Goal: Entertainment & Leisure: Consume media (video, audio)

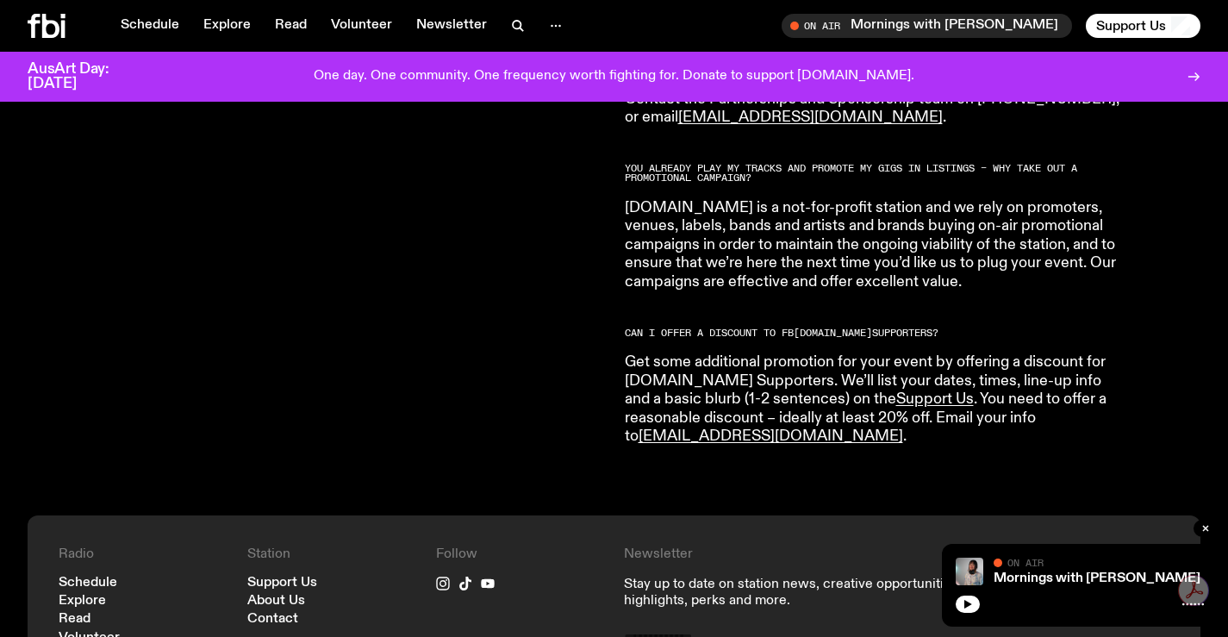
scroll to position [1535, 0]
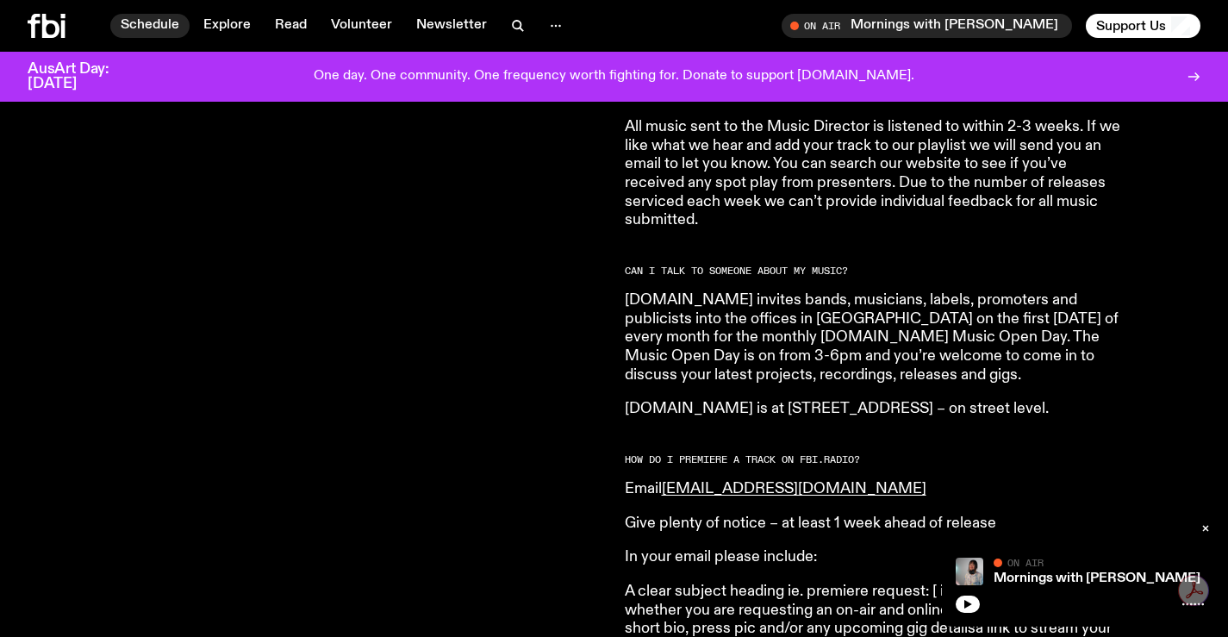
click at [133, 20] on link "Schedule" at bounding box center [149, 26] width 79 height 24
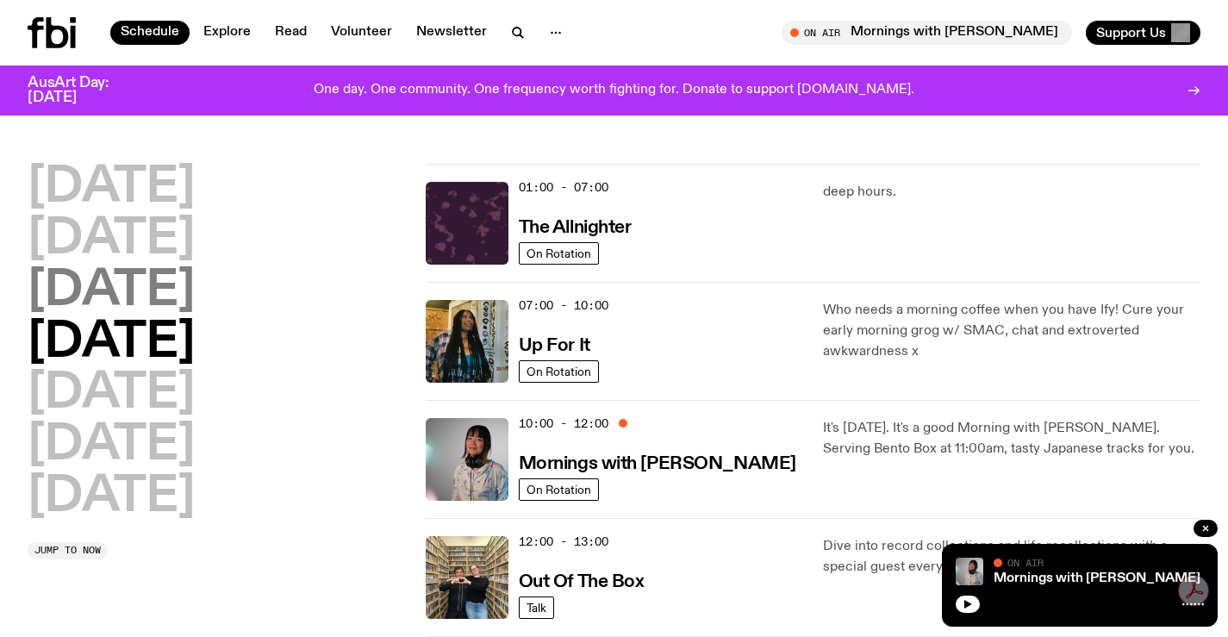
click at [156, 286] on h2 "[DATE]" at bounding box center [111, 291] width 167 height 48
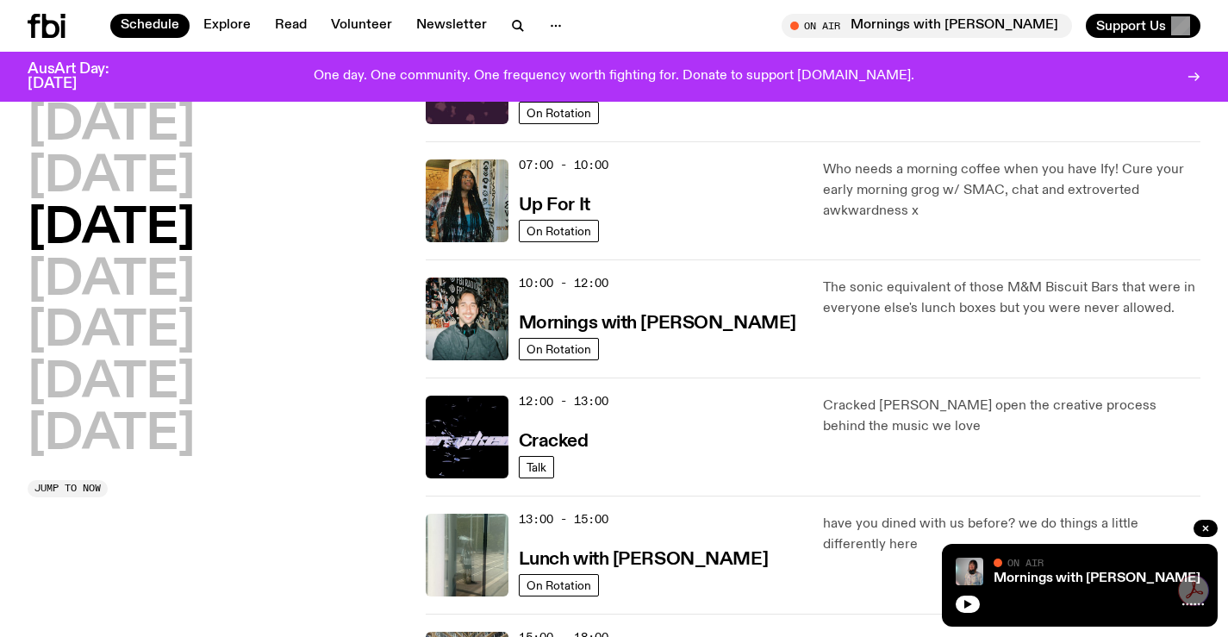
scroll to position [221, 0]
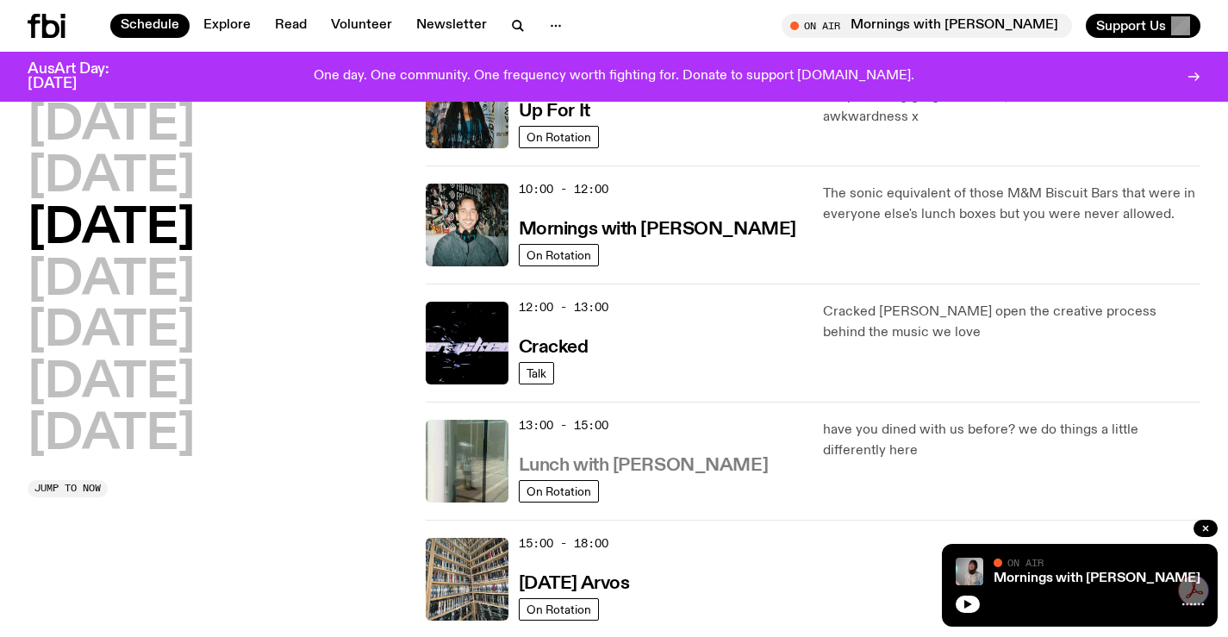
click at [656, 470] on h3 "Lunch with [PERSON_NAME]" at bounding box center [643, 466] width 249 height 18
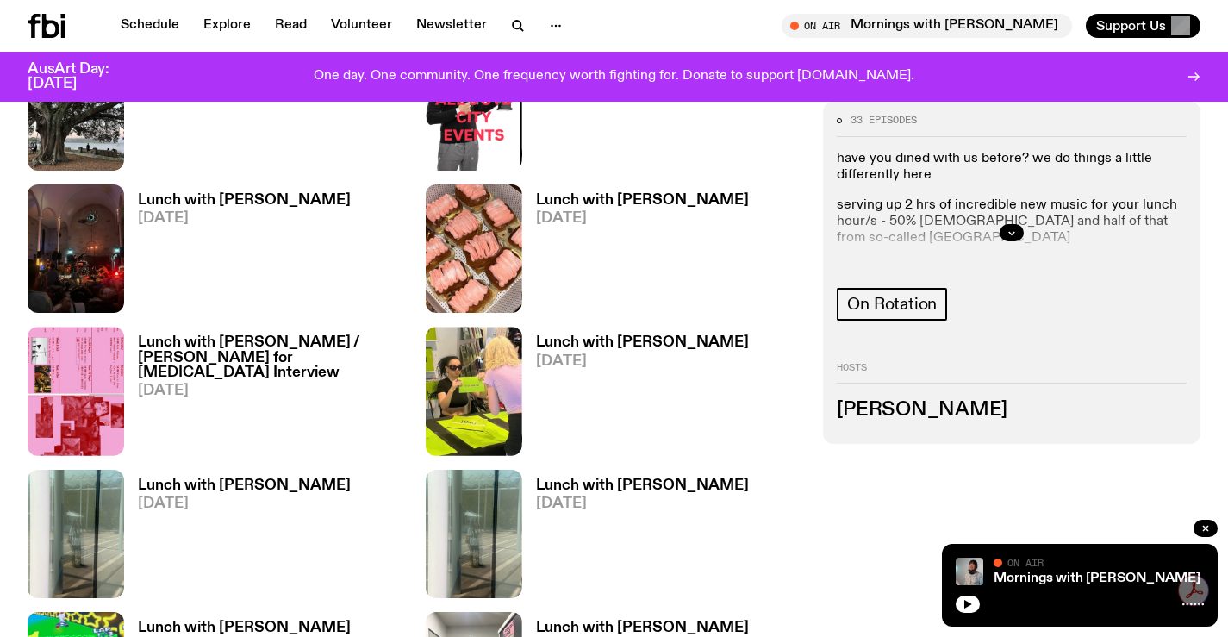
scroll to position [676, 0]
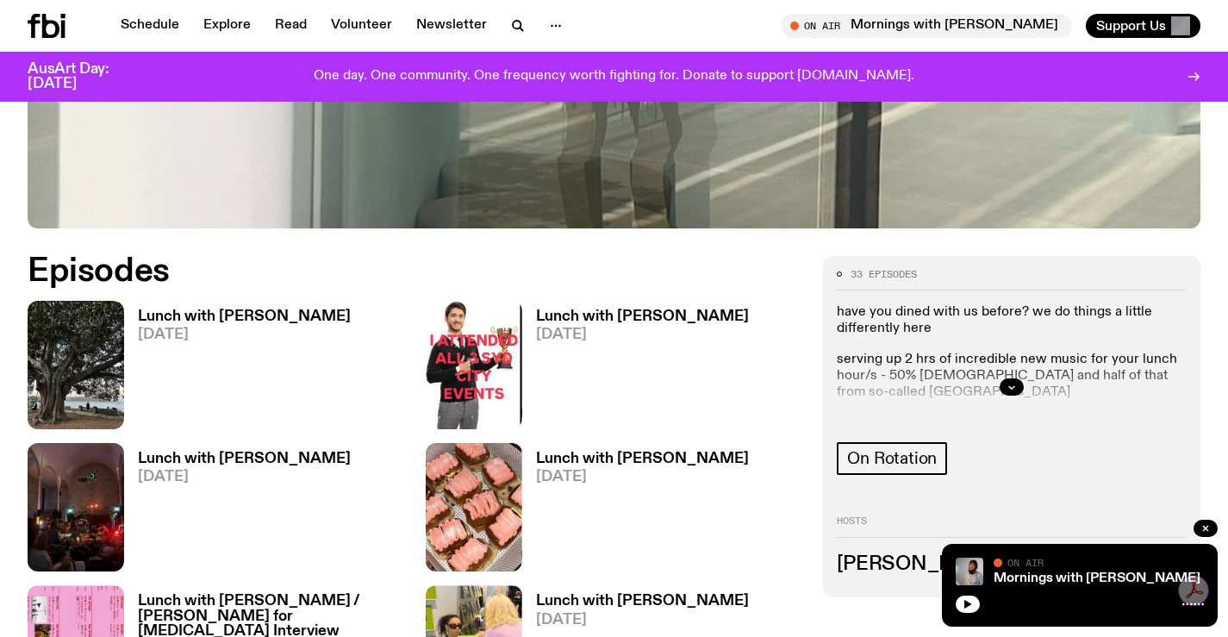
click at [198, 317] on h3 "Lunch with [PERSON_NAME]" at bounding box center [244, 316] width 213 height 15
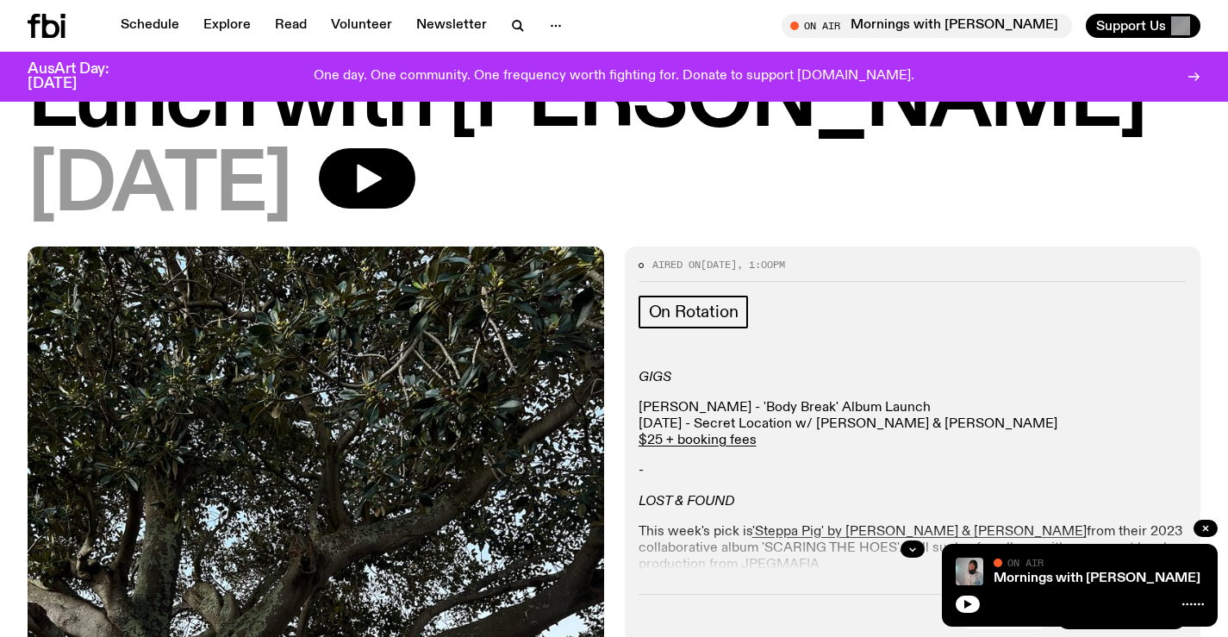
scroll to position [258, 0]
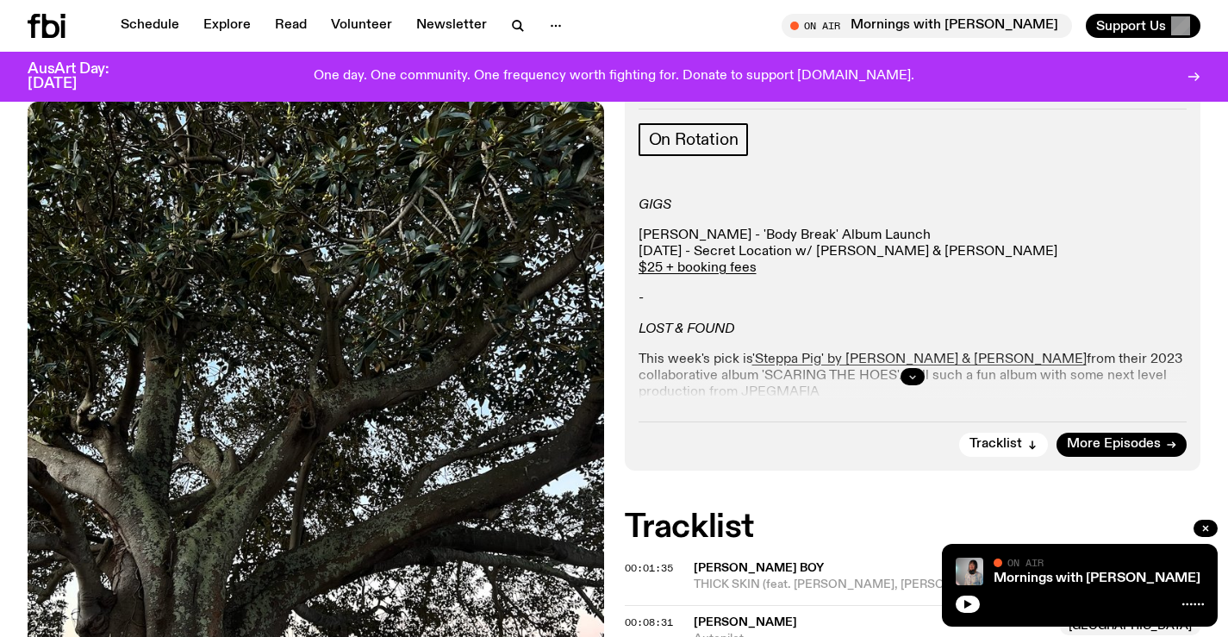
click at [906, 377] on button "button" at bounding box center [912, 376] width 24 height 17
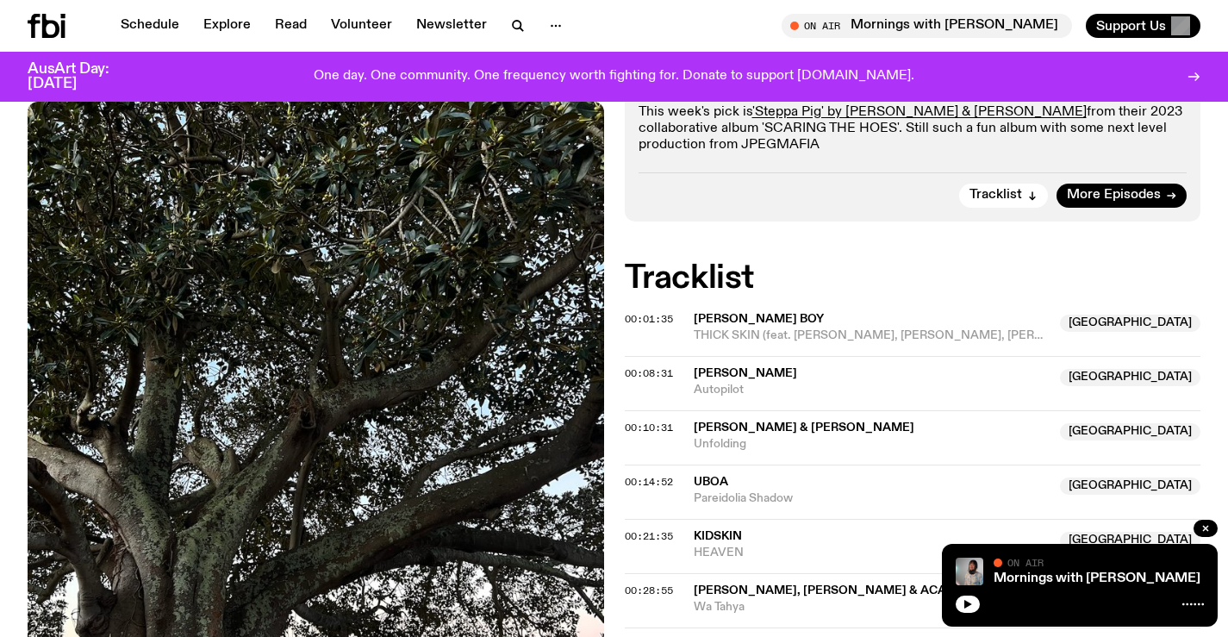
scroll to position [431, 0]
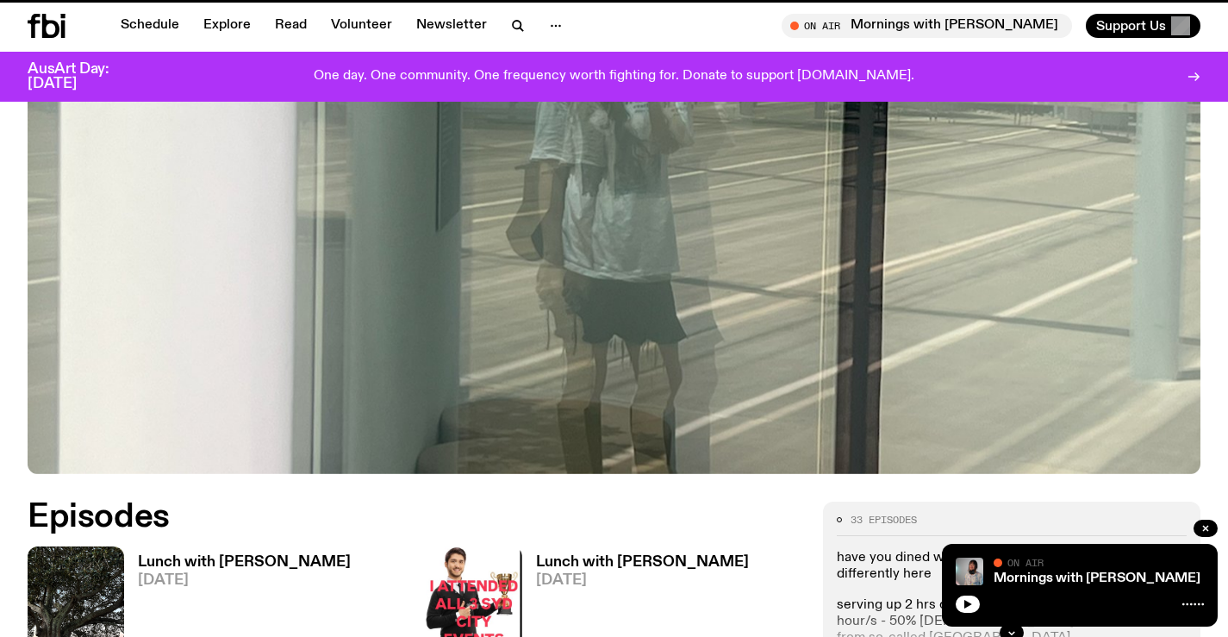
scroll to position [676, 0]
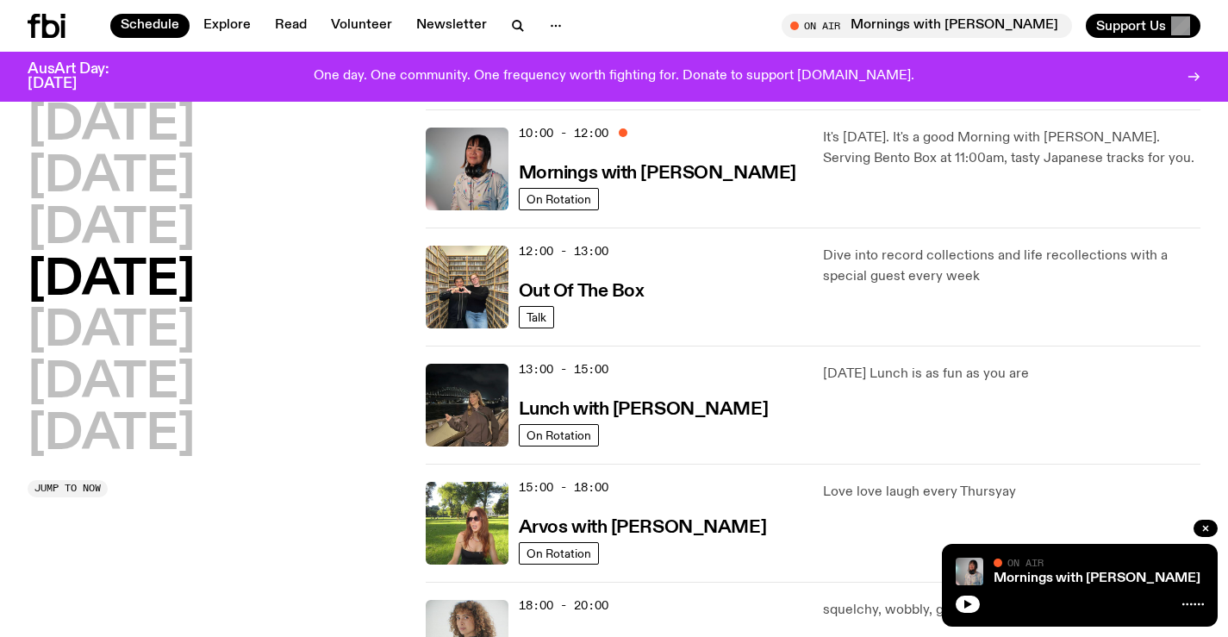
scroll to position [307, 0]
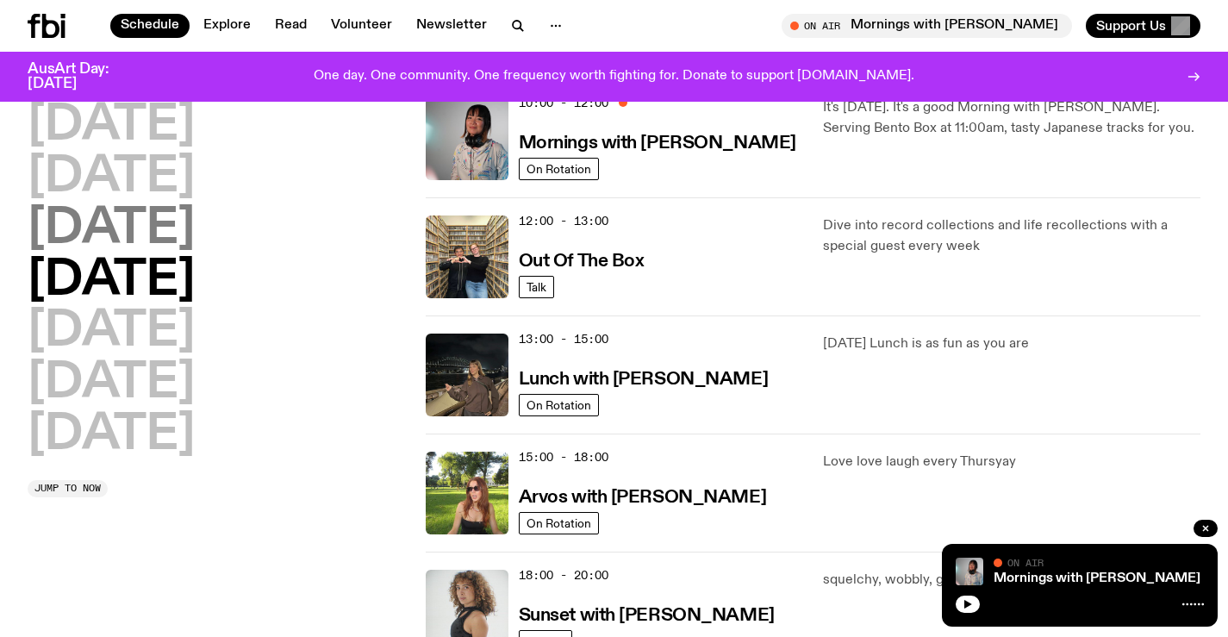
click at [195, 244] on h2 "[DATE]" at bounding box center [111, 229] width 167 height 48
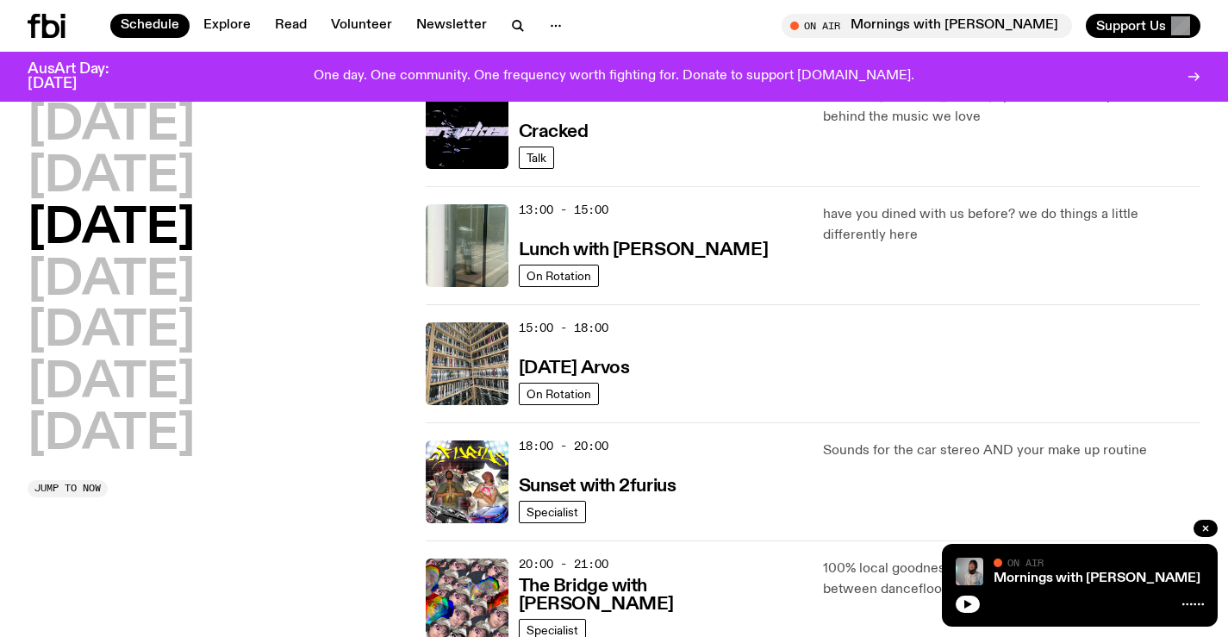
scroll to position [479, 0]
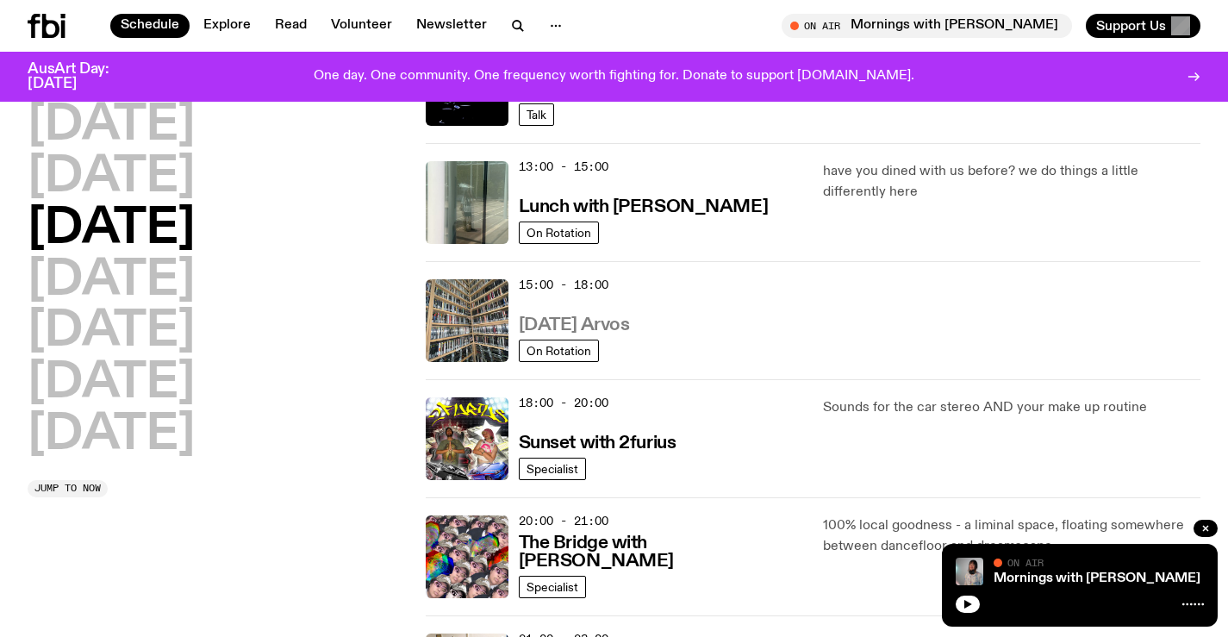
click at [630, 327] on h3 "[DATE] Arvos" at bounding box center [574, 325] width 111 height 18
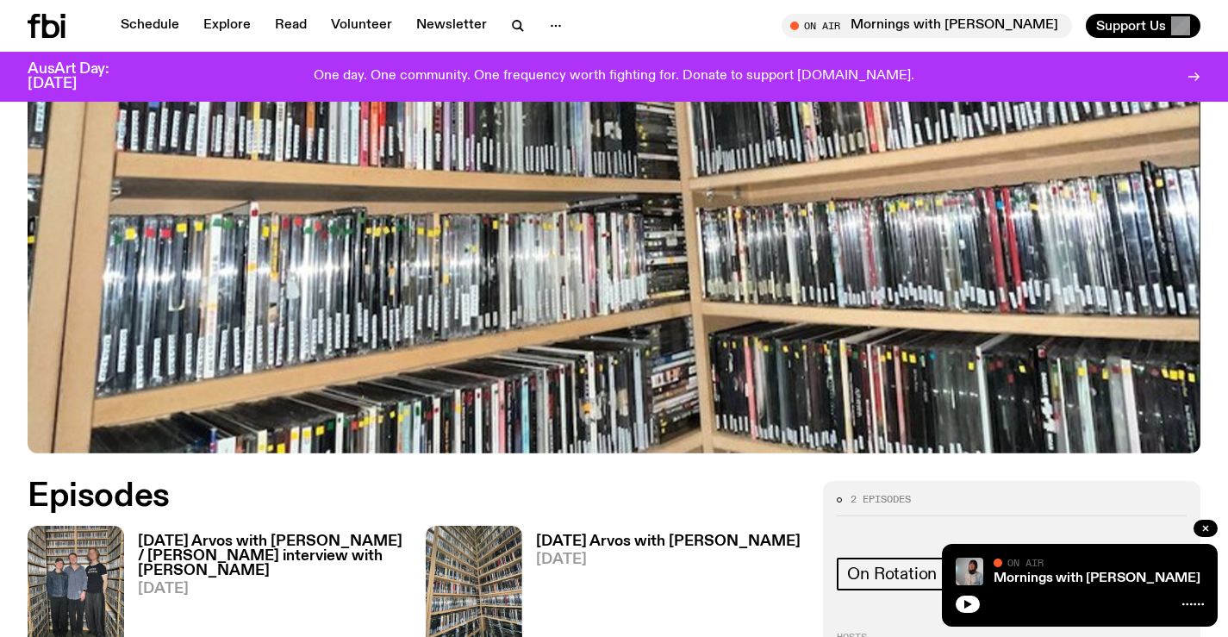
scroll to position [590, 0]
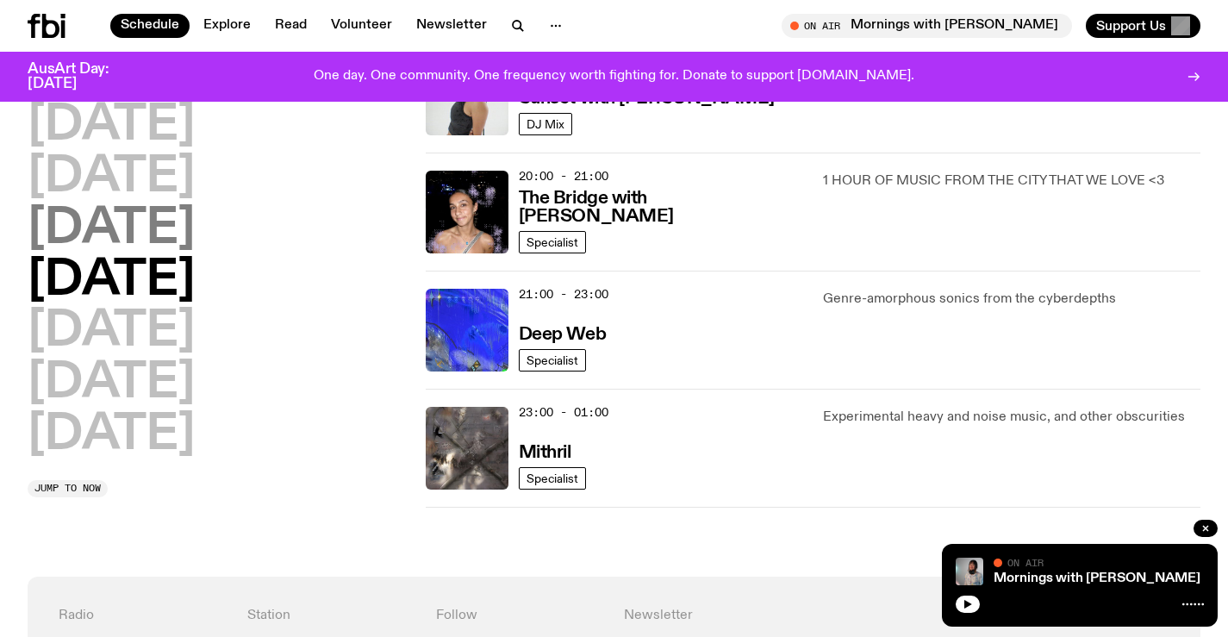
click at [195, 248] on h2 "[DATE]" at bounding box center [111, 229] width 167 height 48
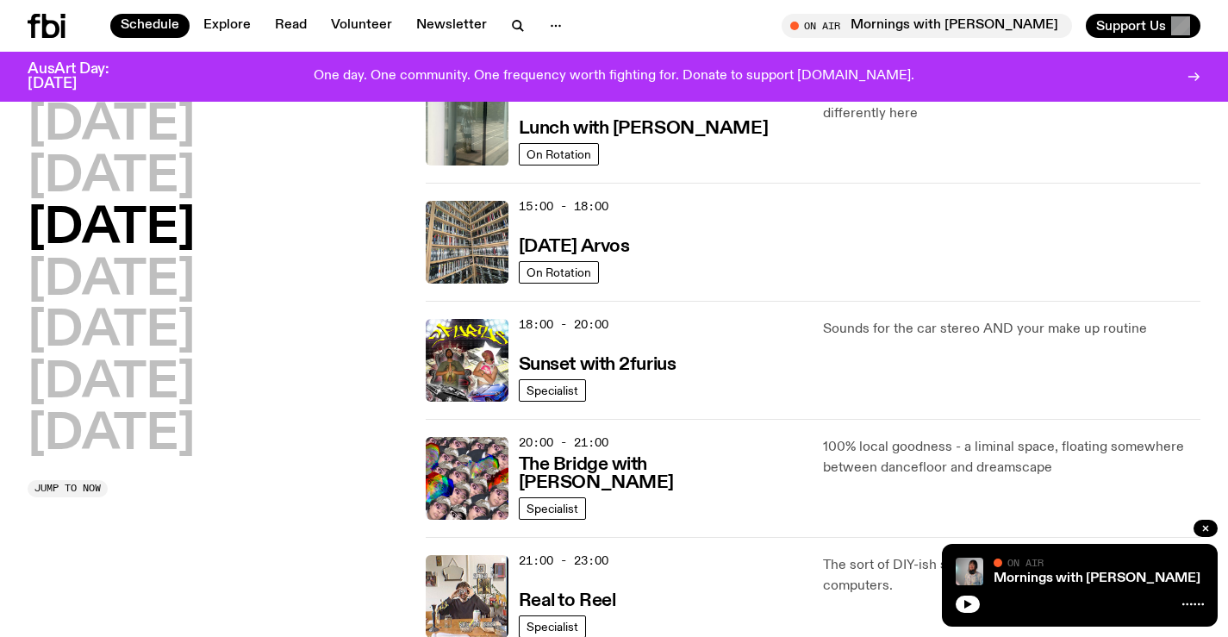
scroll to position [565, 0]
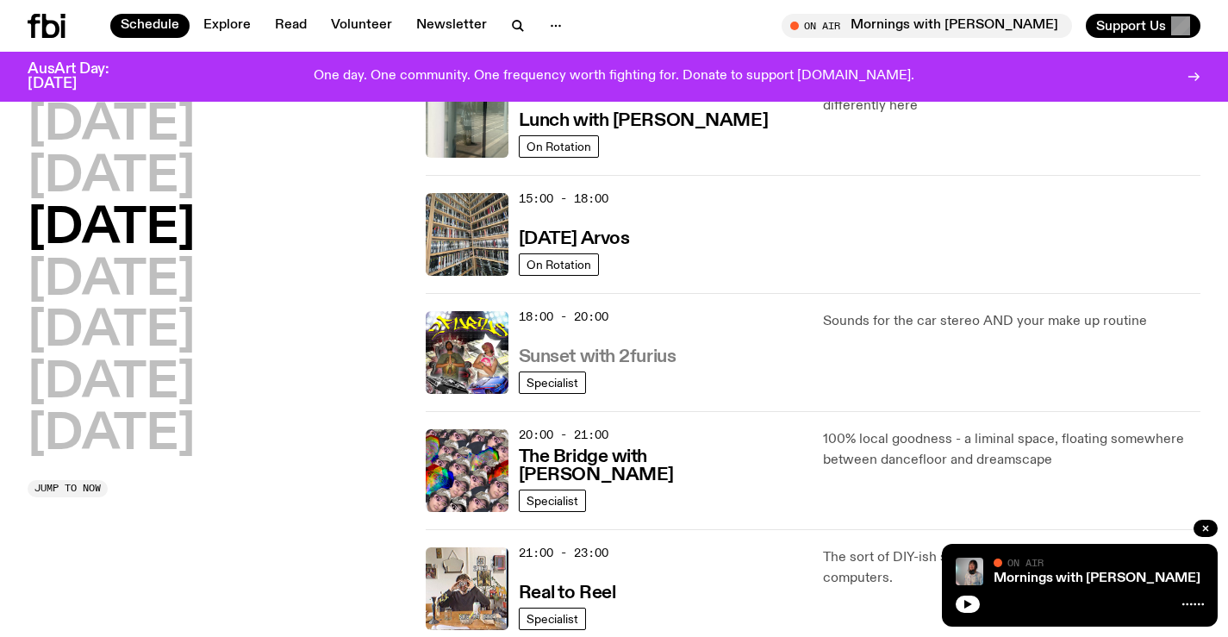
click at [632, 350] on h3 "Sunset with 2furius" at bounding box center [598, 357] width 158 height 18
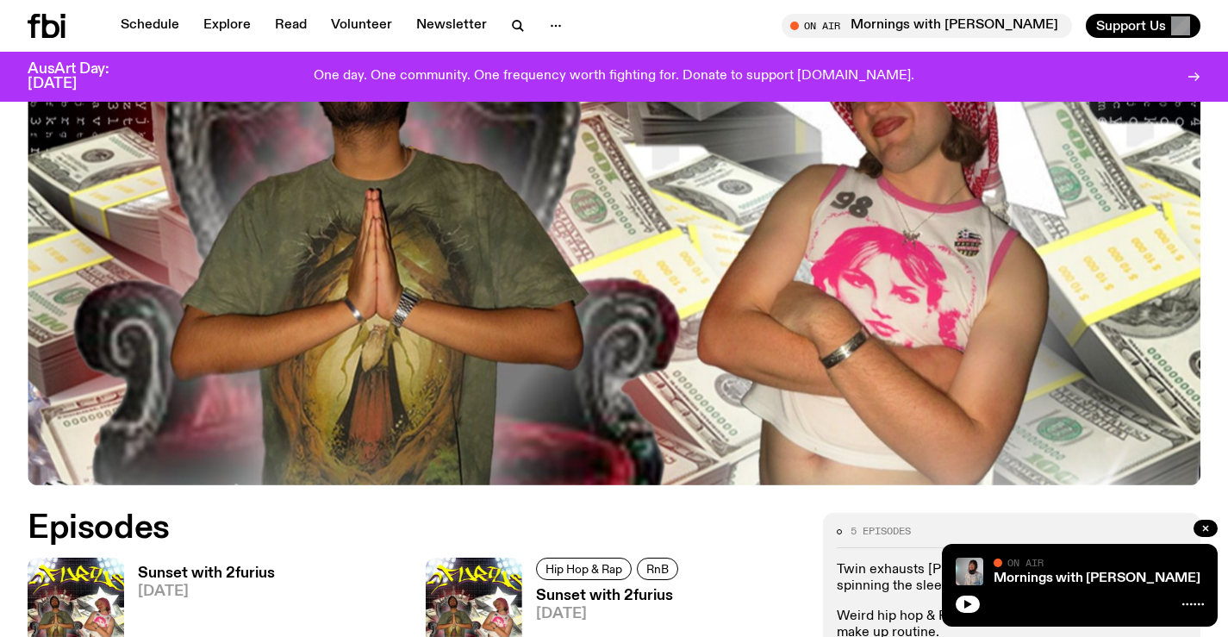
scroll to position [764, 0]
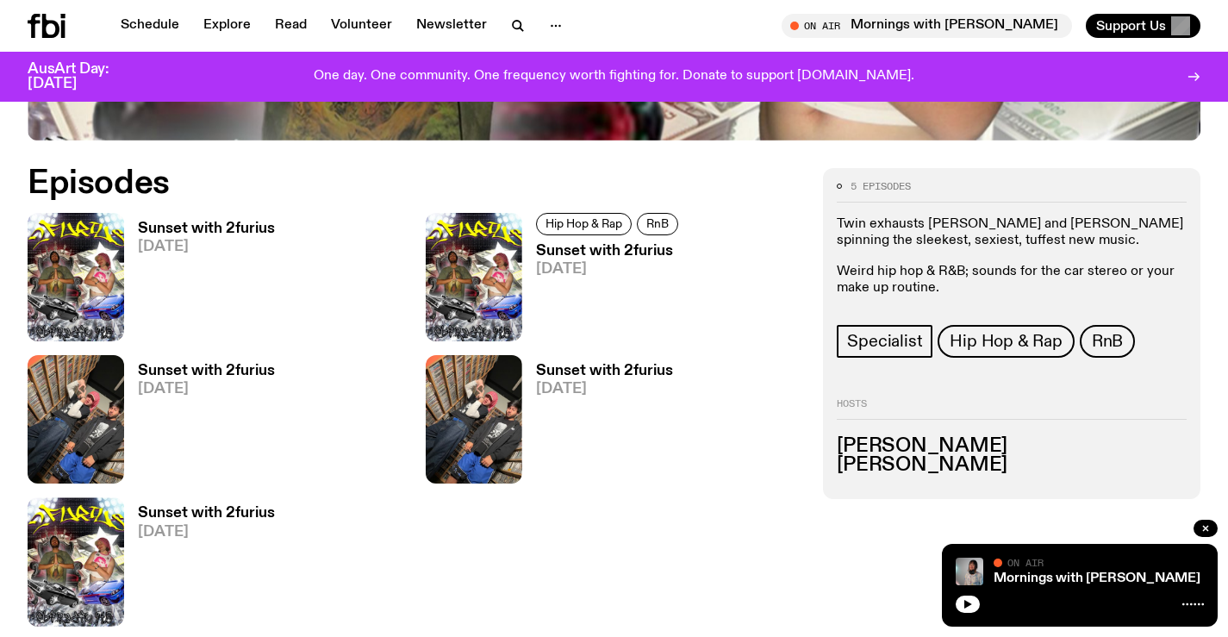
click at [169, 225] on h3 "Sunset with 2furius" at bounding box center [206, 228] width 137 height 15
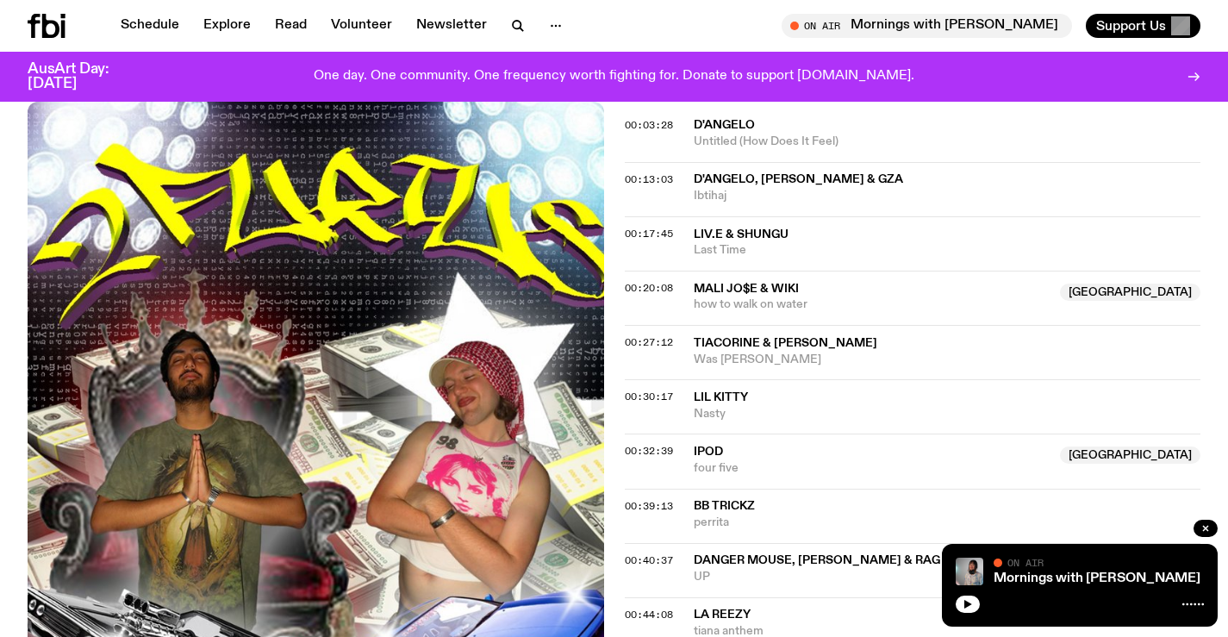
scroll to position [431, 0]
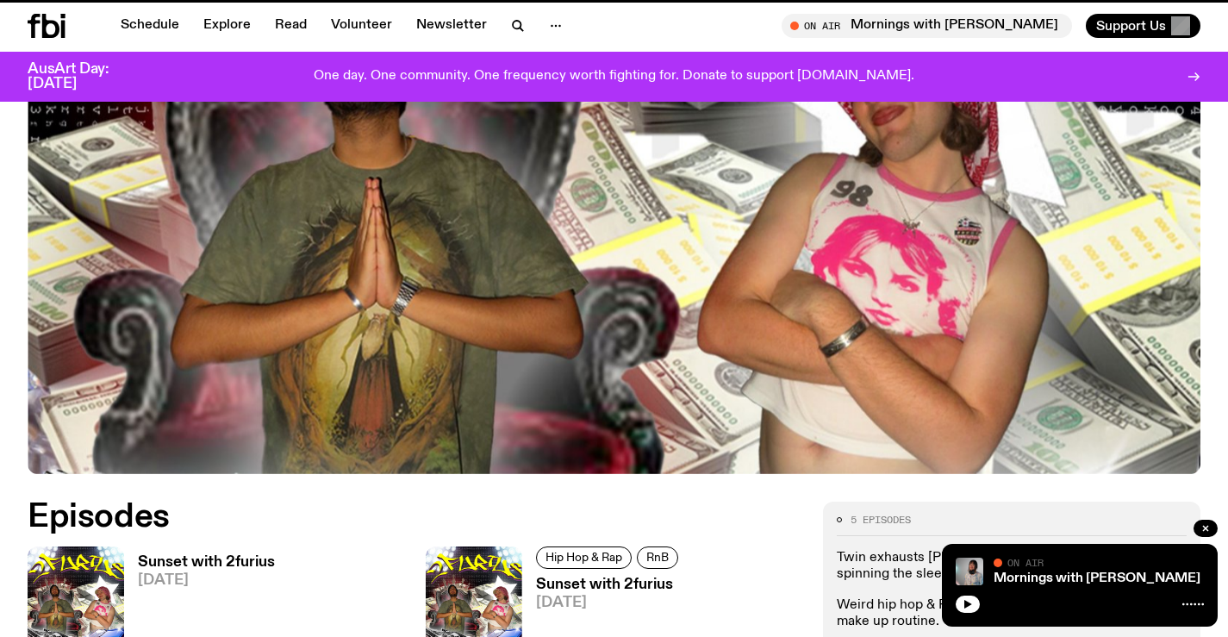
scroll to position [764, 0]
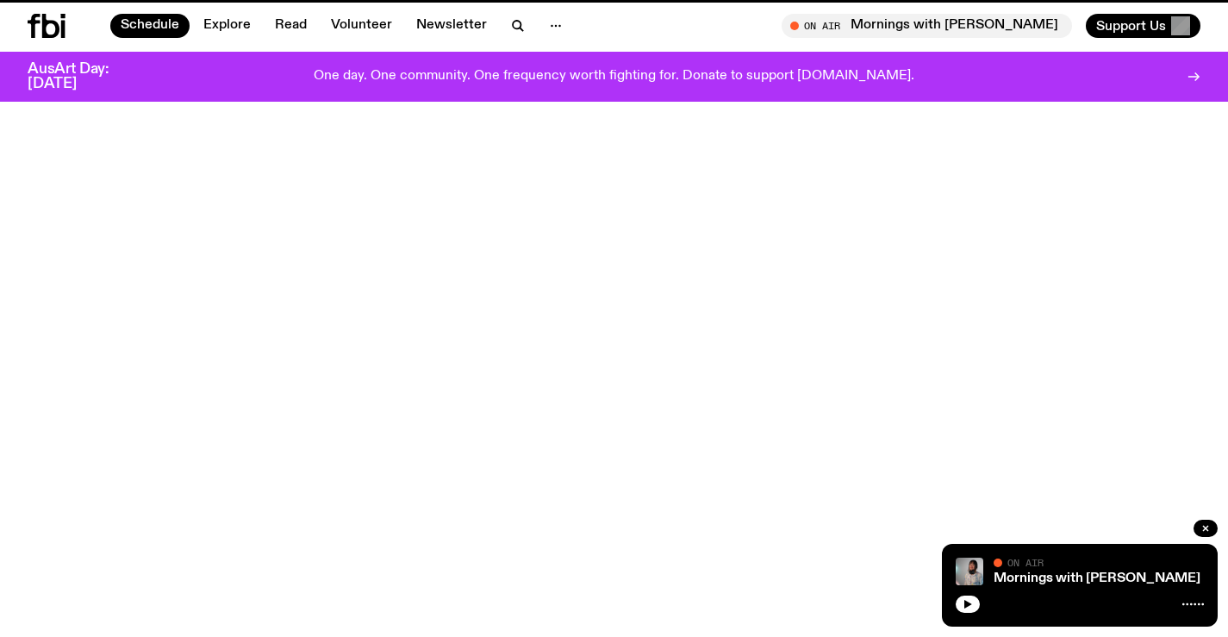
scroll to position [565, 0]
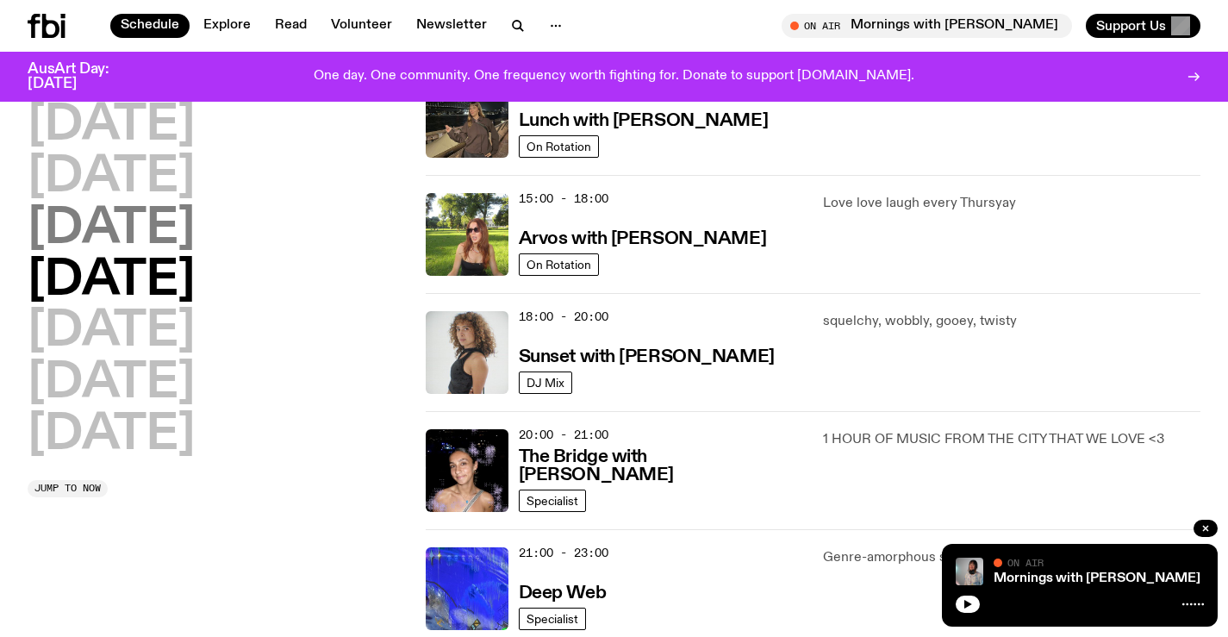
click at [178, 231] on h2 "[DATE]" at bounding box center [111, 229] width 167 height 48
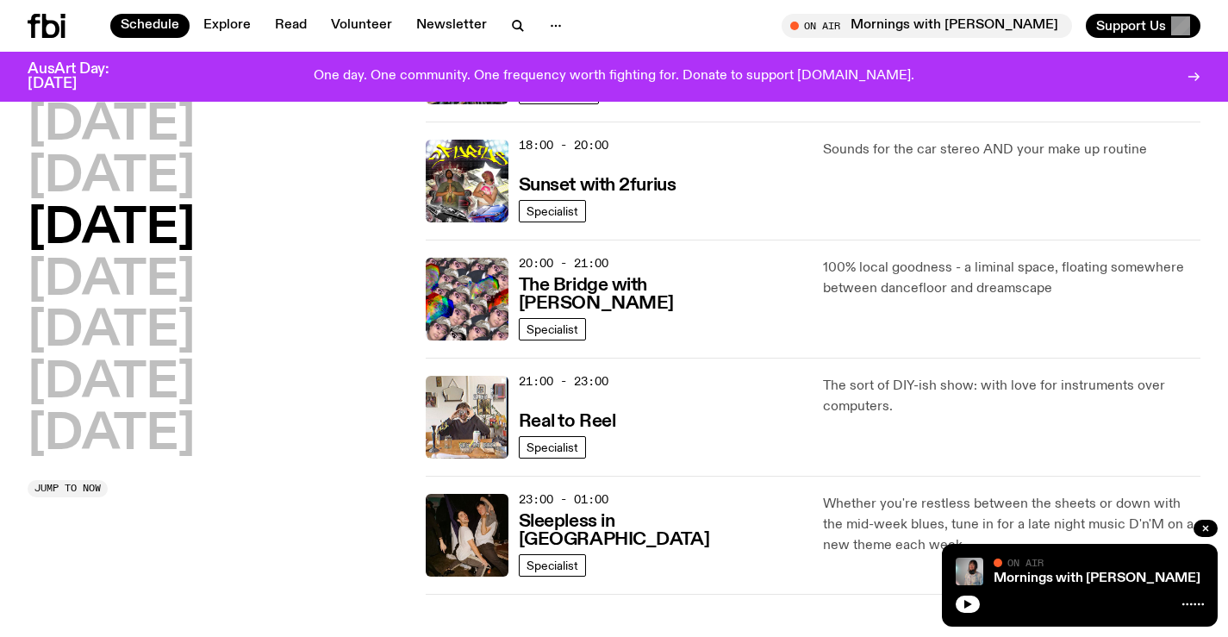
scroll to position [738, 0]
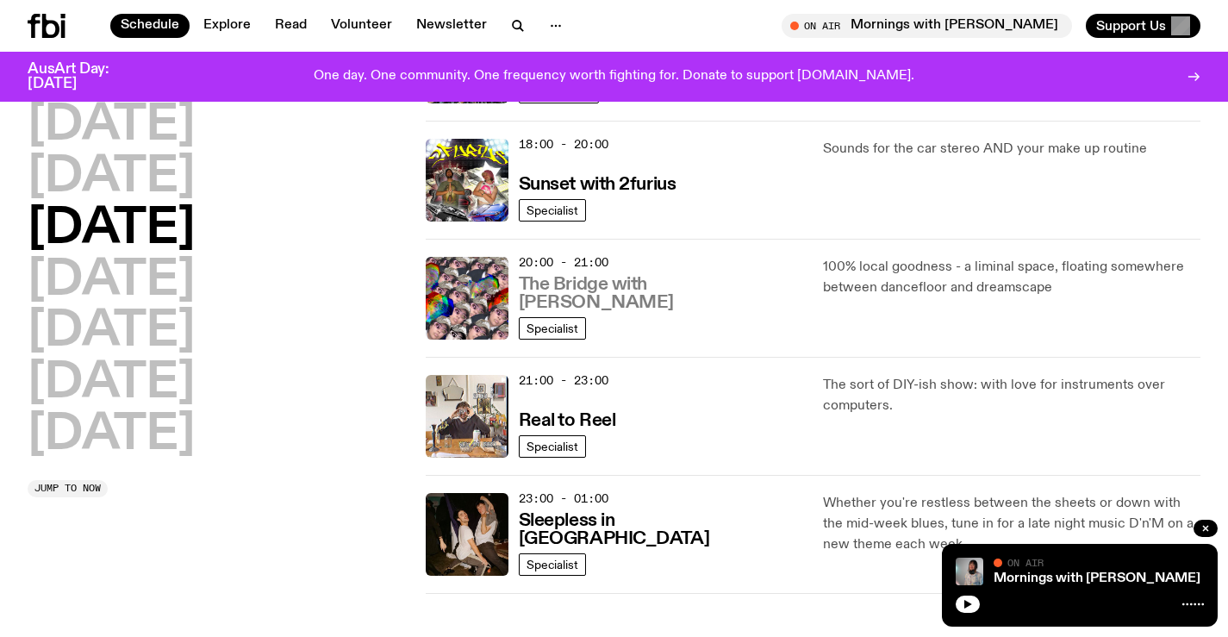
click at [670, 308] on h3 "The Bridge with [PERSON_NAME]" at bounding box center [661, 294] width 284 height 36
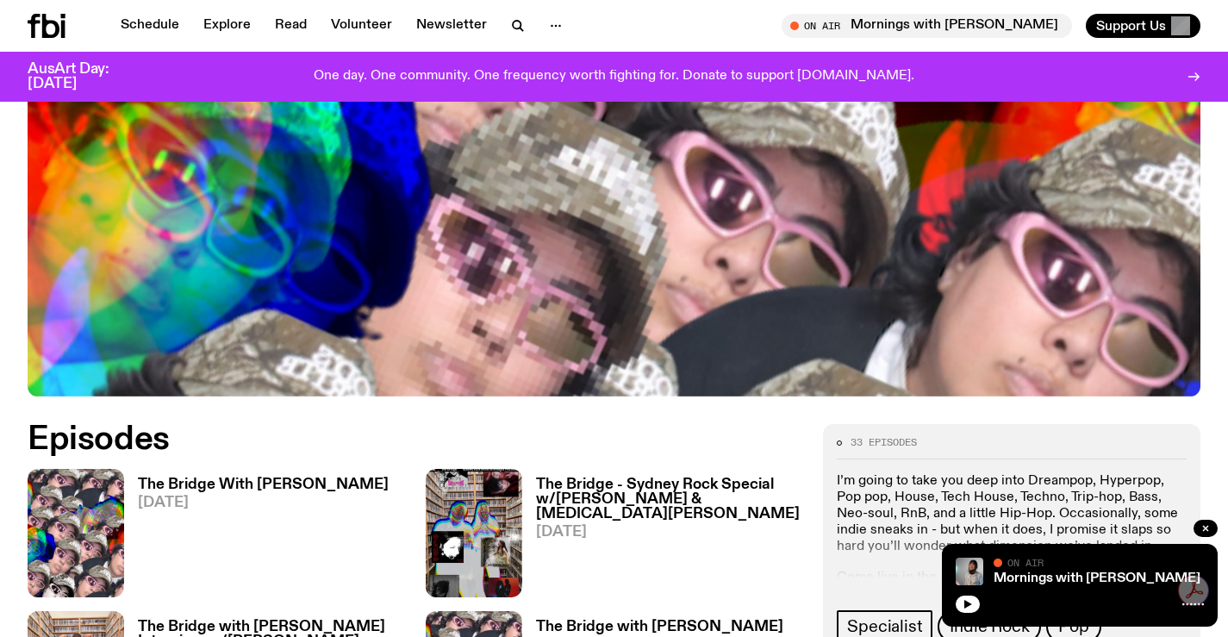
scroll to position [590, 0]
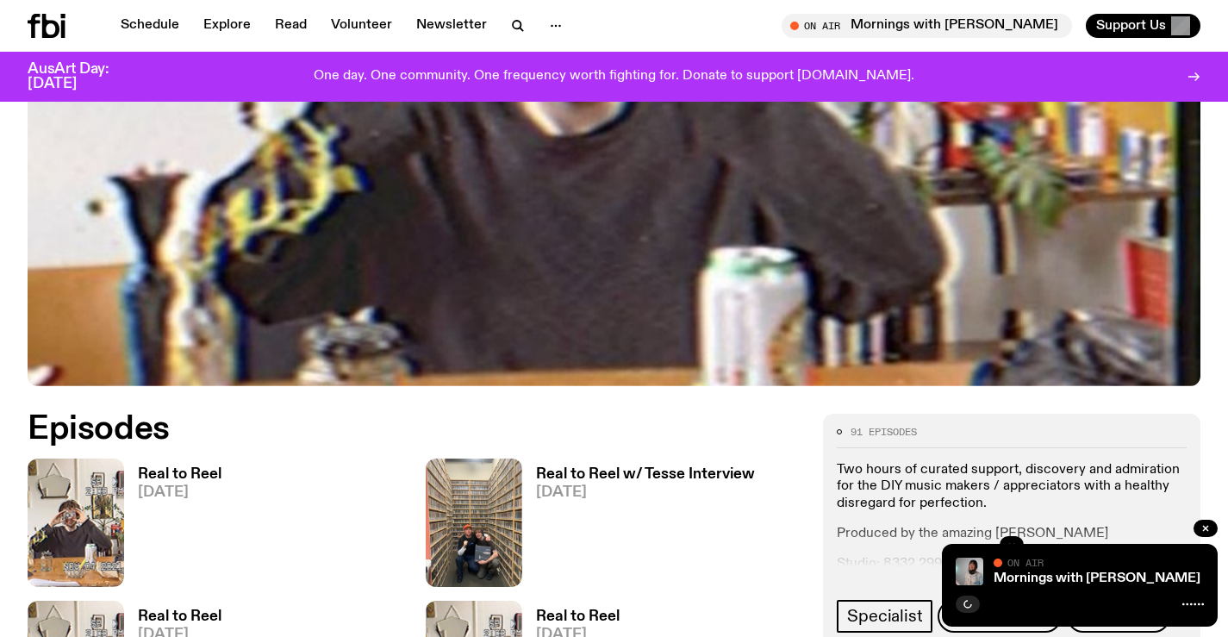
scroll to position [676, 0]
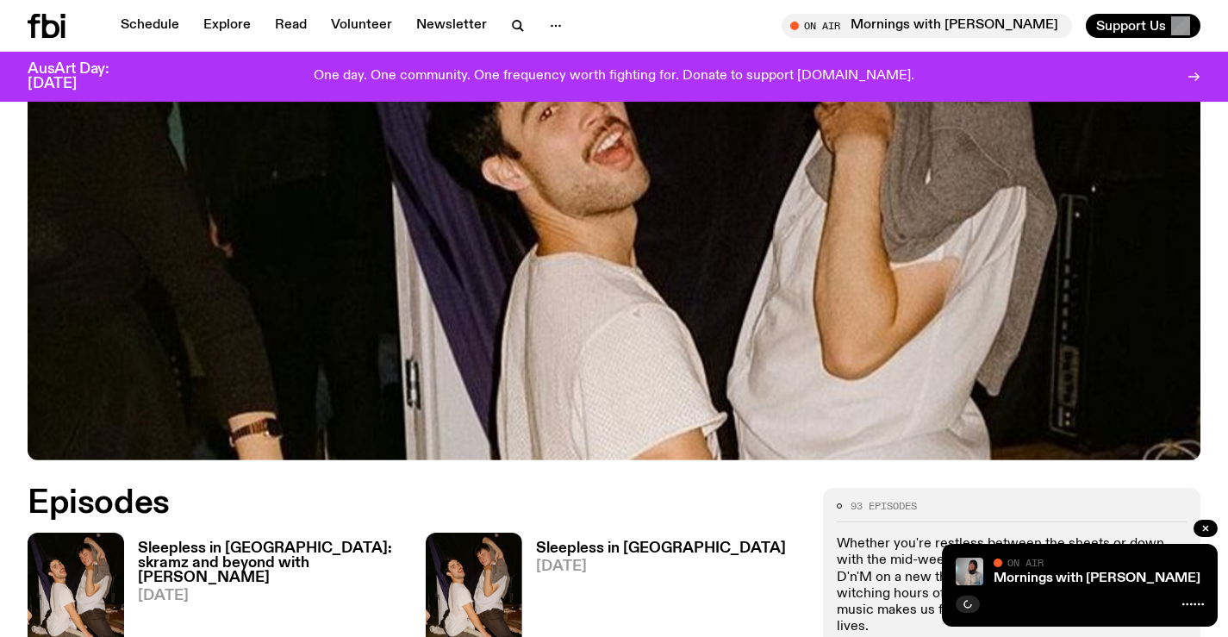
scroll to position [676, 0]
